Goal: Navigation & Orientation: Find specific page/section

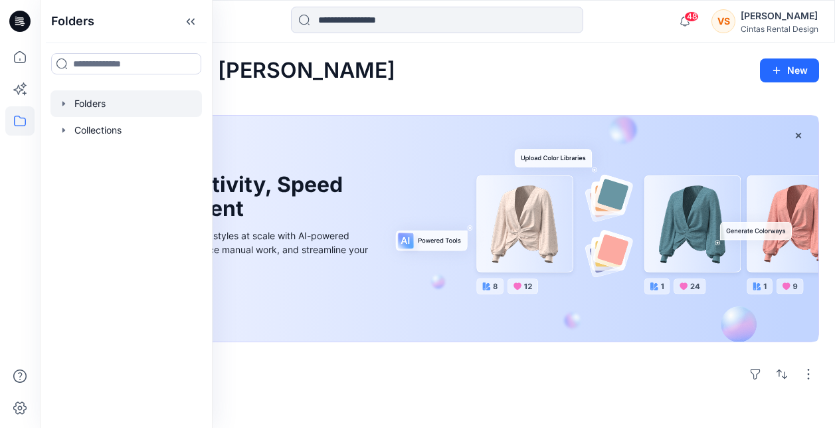
click at [100, 105] on div at bounding box center [125, 103] width 151 height 27
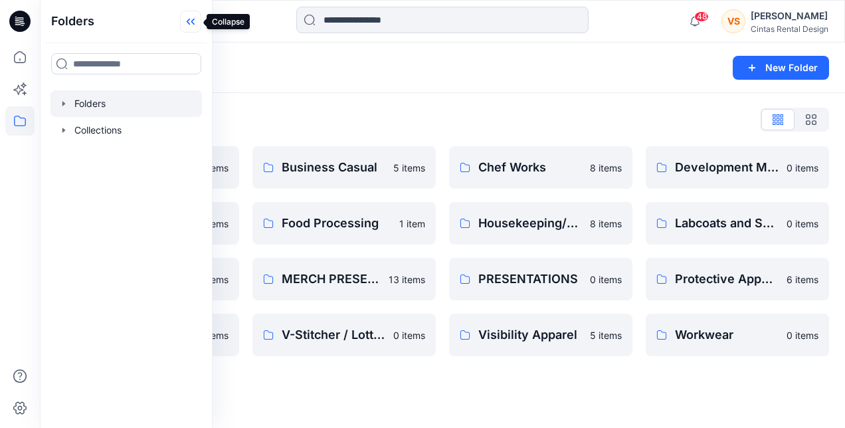
click at [191, 25] on icon at bounding box center [190, 22] width 21 height 22
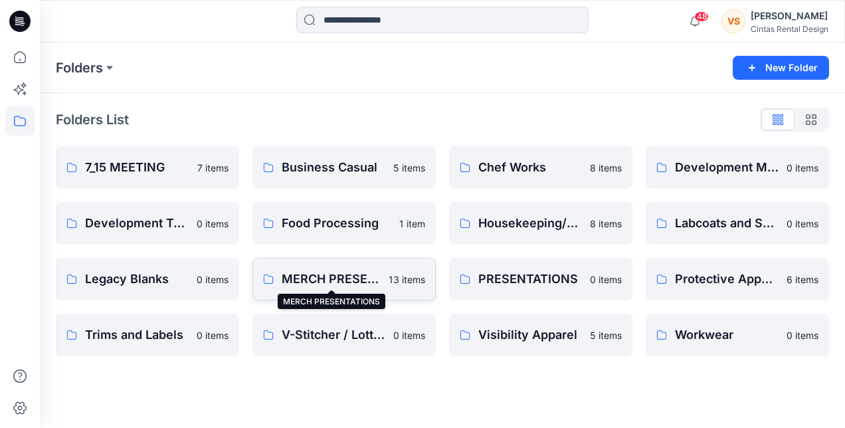
click at [346, 273] on p "MERCH PRESENTATIONS" at bounding box center [331, 279] width 99 height 19
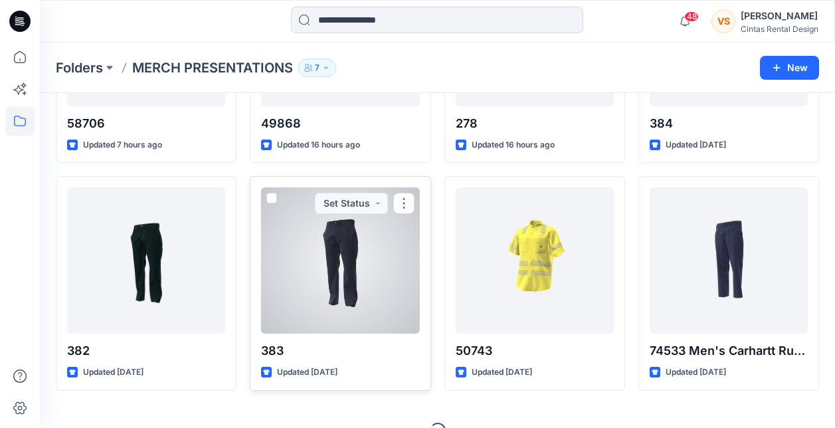
scroll to position [454, 0]
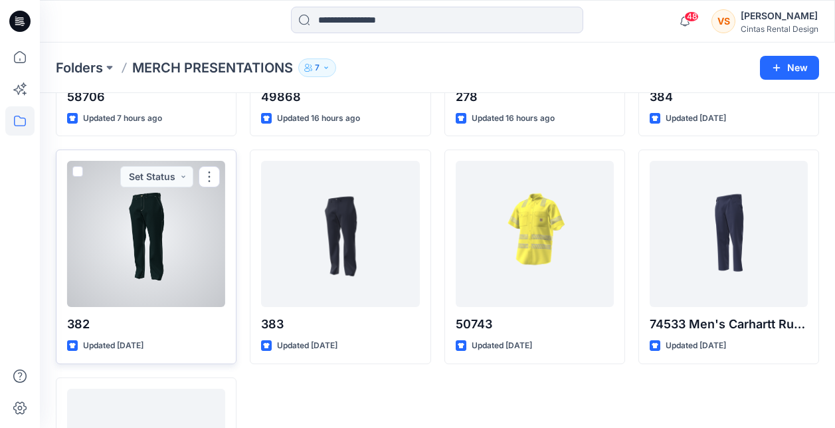
click at [157, 250] on div at bounding box center [146, 234] width 158 height 146
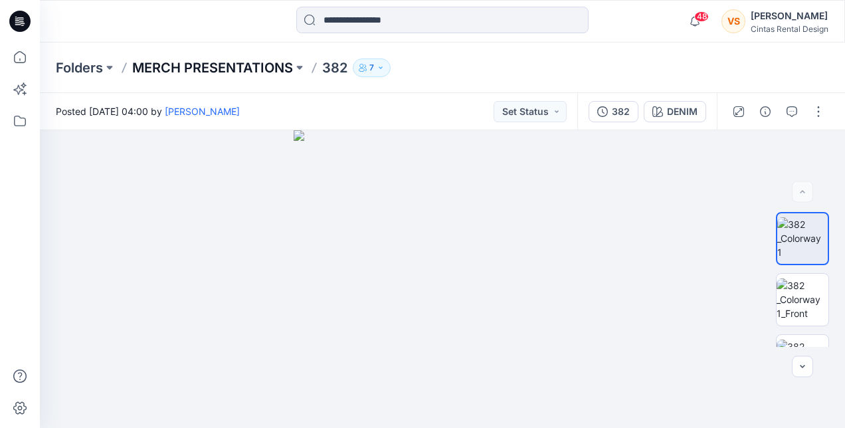
click at [261, 69] on p "MERCH PRESENTATIONS" at bounding box center [212, 67] width 161 height 19
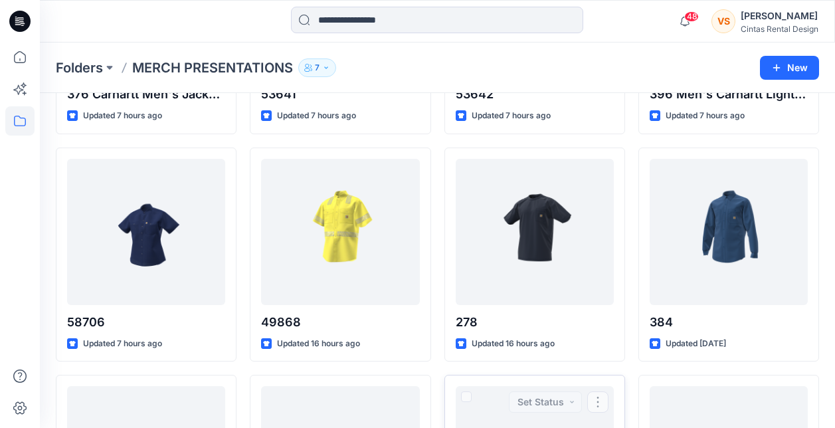
scroll to position [133, 0]
